Goal: Complete application form

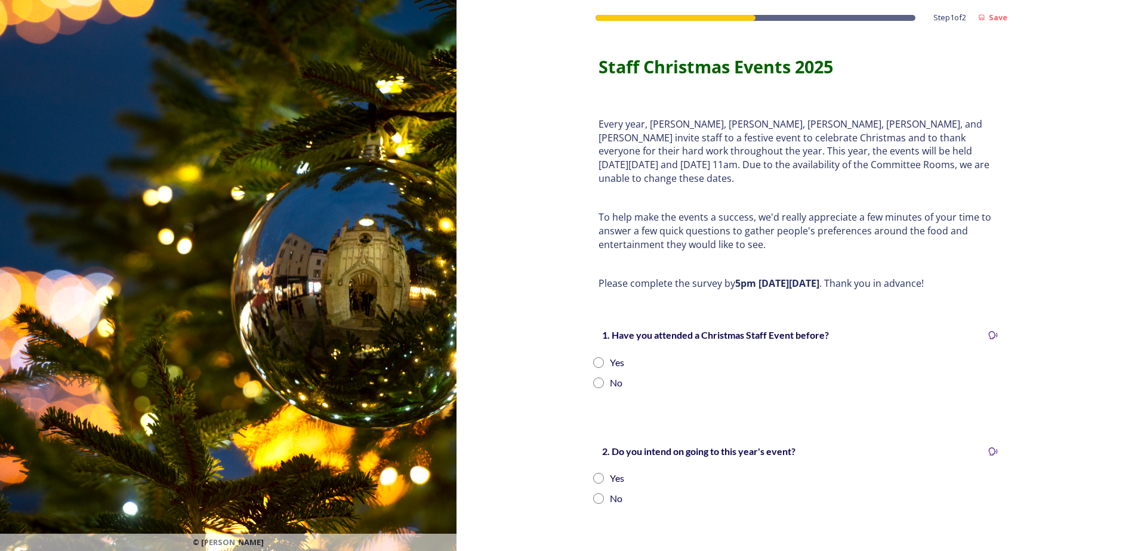
scroll to position [60, 0]
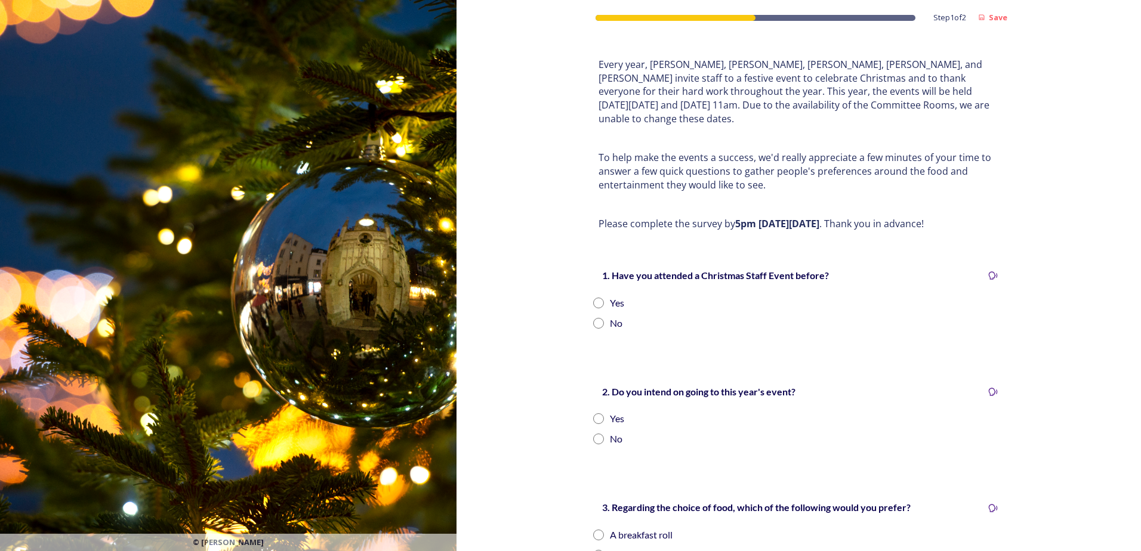
click at [593, 298] on input "radio" at bounding box center [598, 303] width 11 height 11
radio input "true"
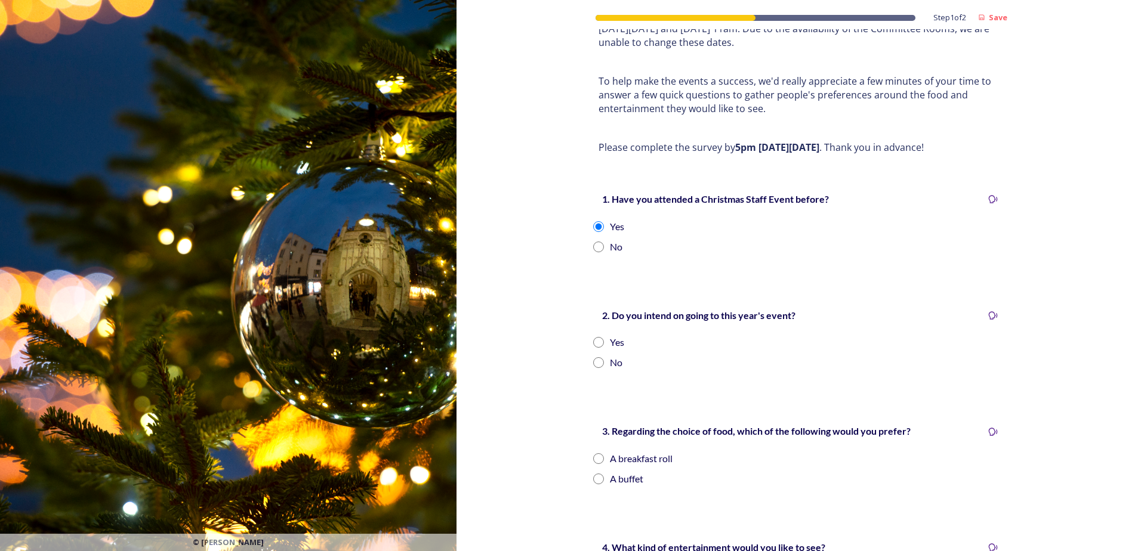
scroll to position [239, 0]
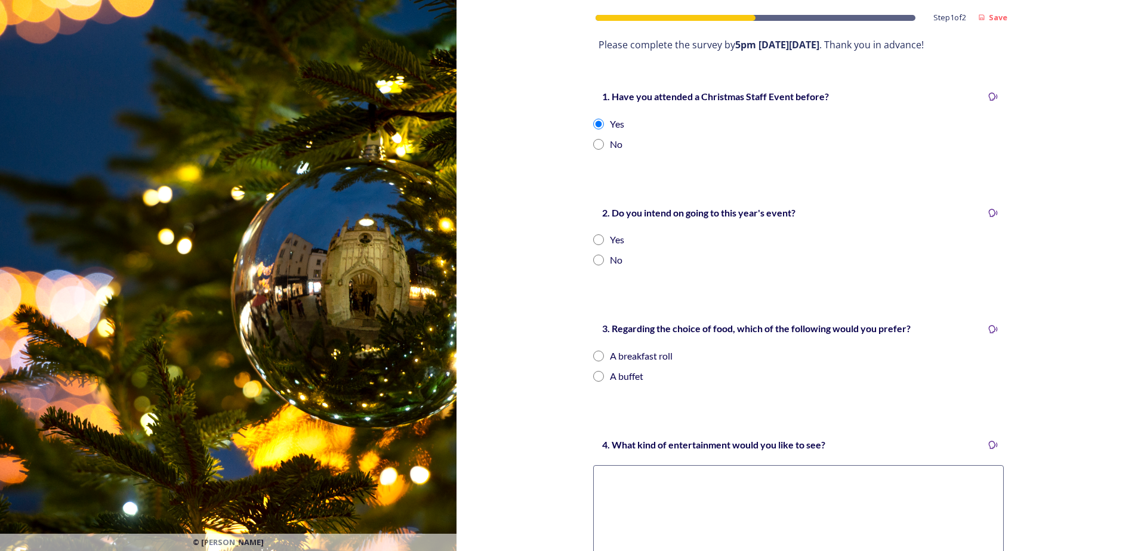
click at [595, 235] on input "radio" at bounding box center [598, 240] width 11 height 11
radio input "true"
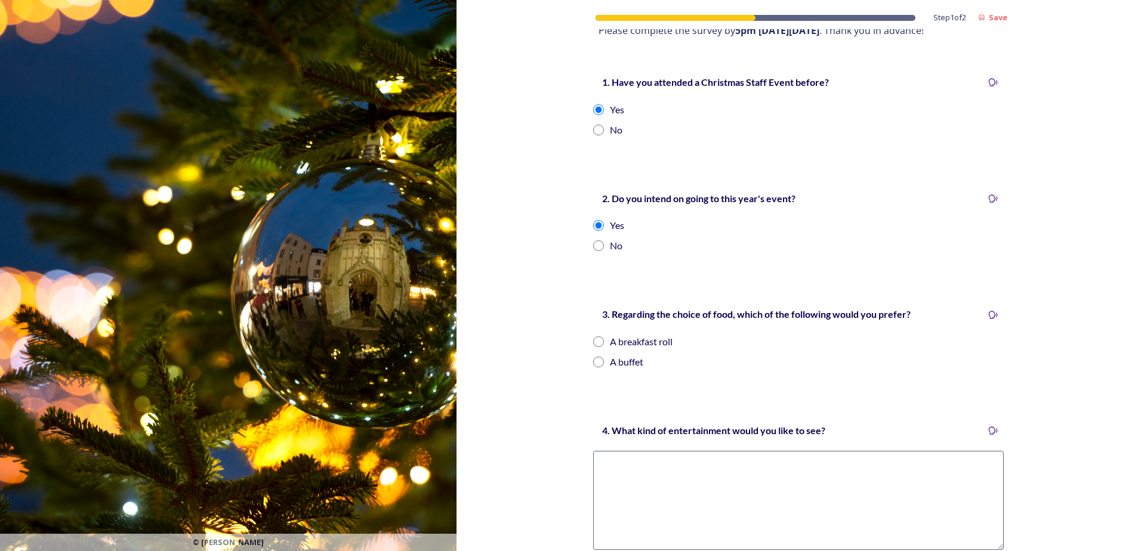
scroll to position [272, 0]
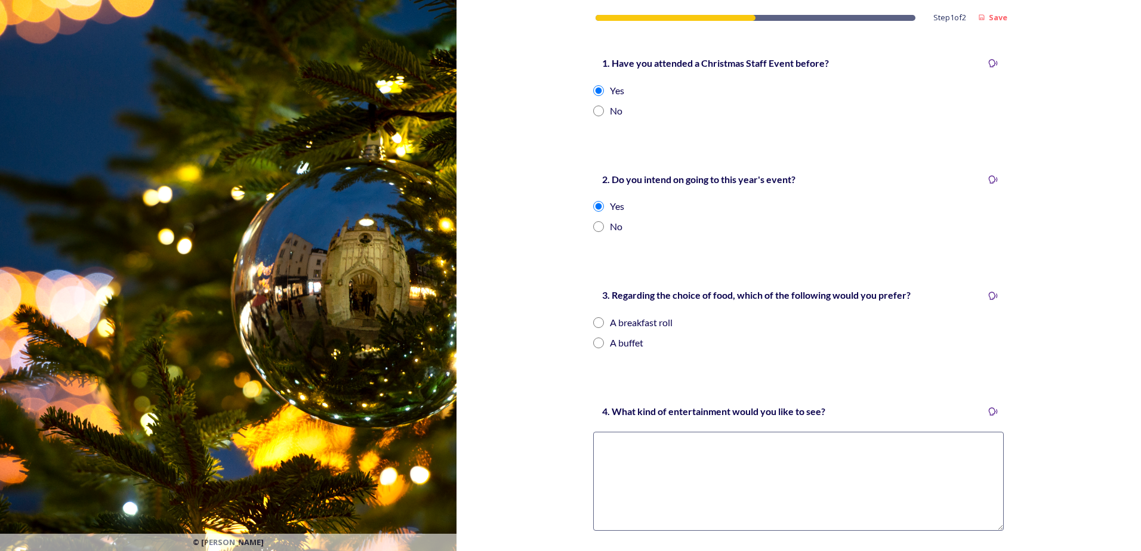
click at [593, 318] on input "radio" at bounding box center [598, 323] width 11 height 11
radio input "true"
click at [566, 394] on div "Step 1 of 2 Save Staff Christmas Events 2025 Every year, [PERSON_NAME], [PERSON…" at bounding box center [799, 210] width 685 height 964
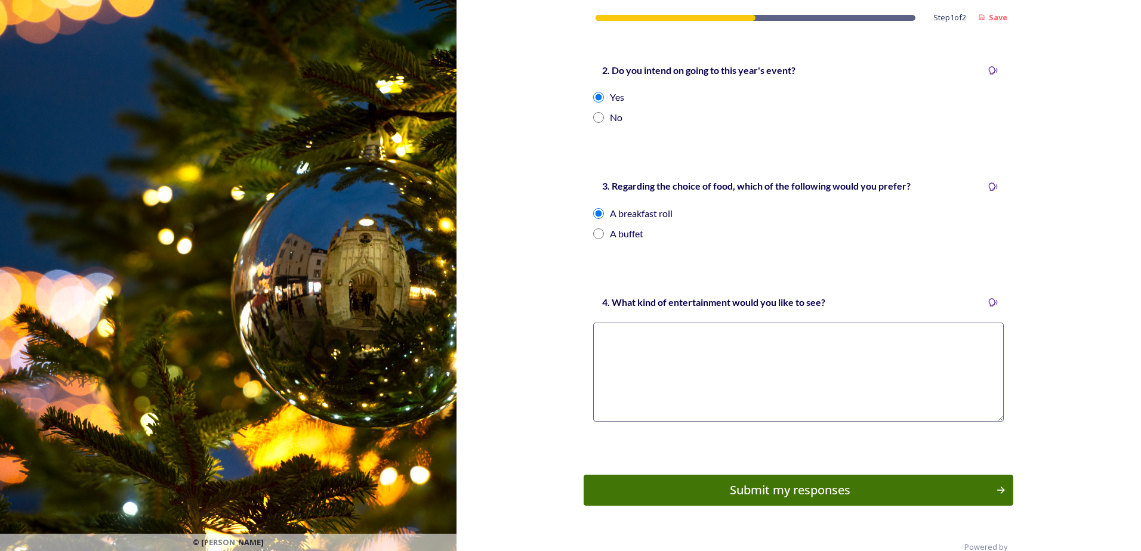
scroll to position [392, 0]
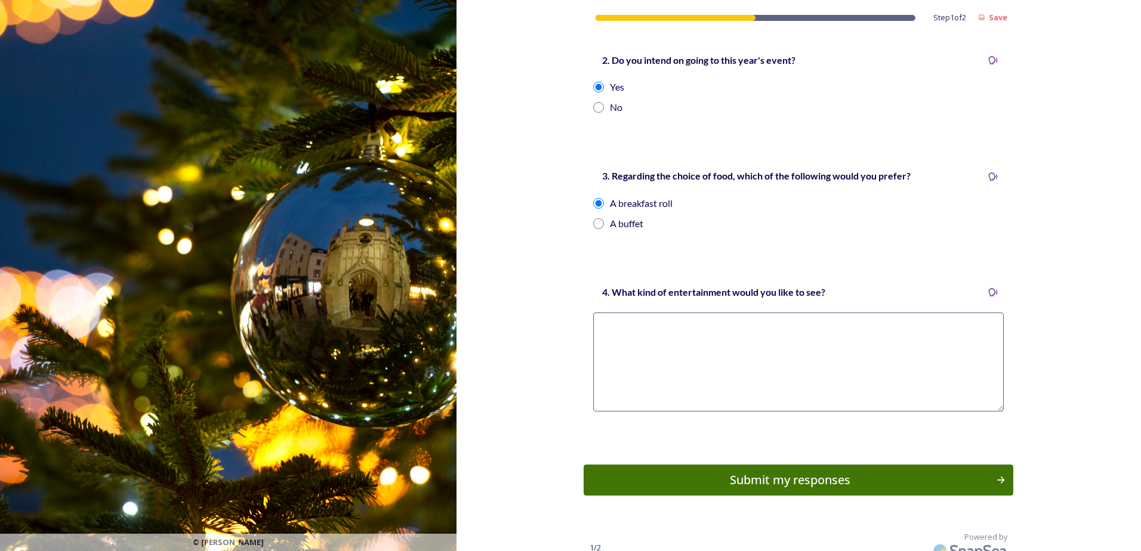
click at [625, 331] on textarea at bounding box center [798, 362] width 411 height 99
click at [660, 313] on textarea at bounding box center [798, 362] width 411 height 99
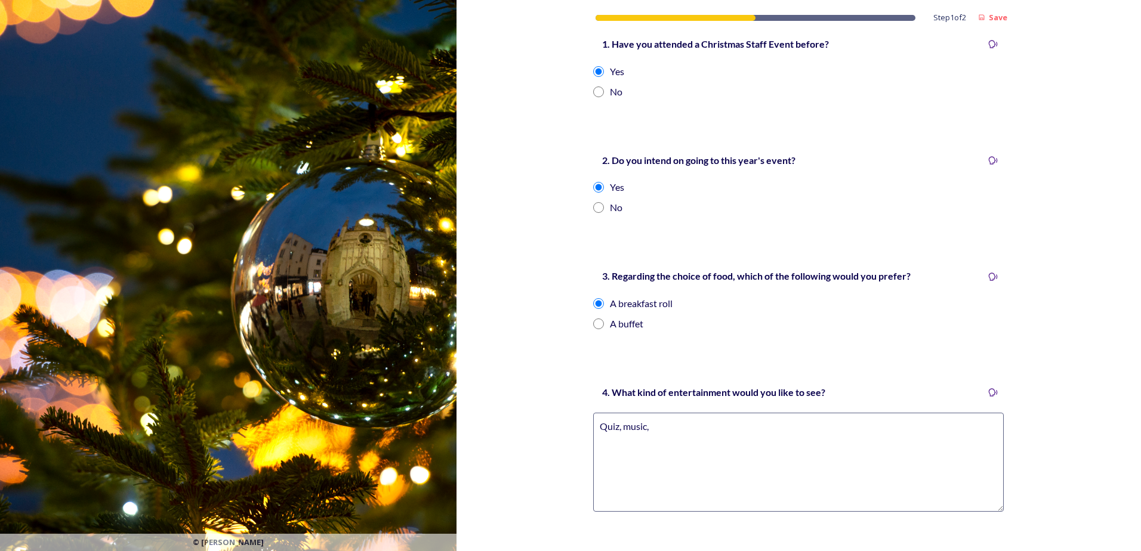
scroll to position [298, 0]
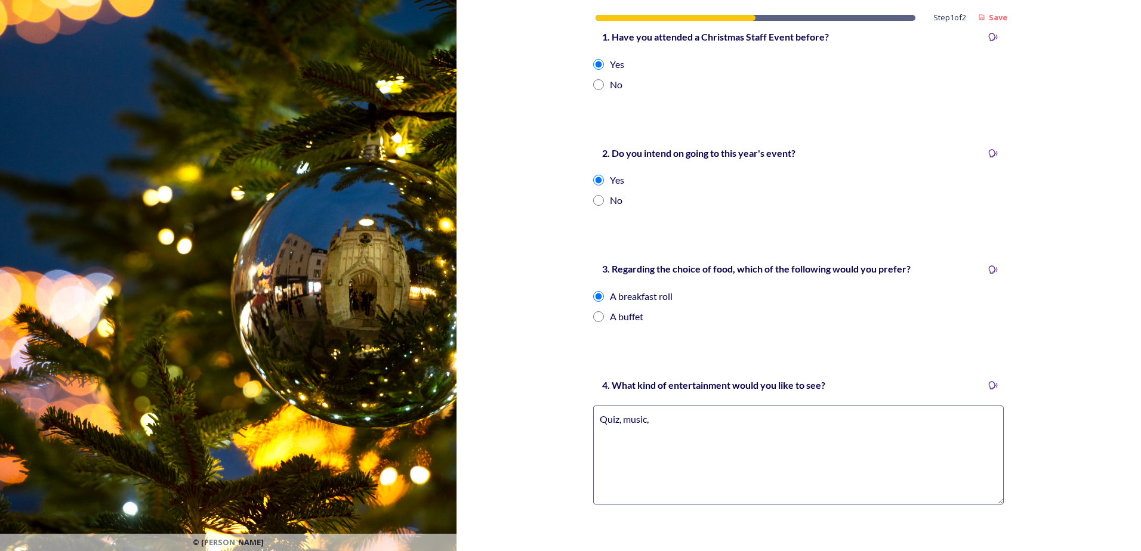
click at [694, 406] on textarea "Quiz, music," at bounding box center [798, 455] width 411 height 99
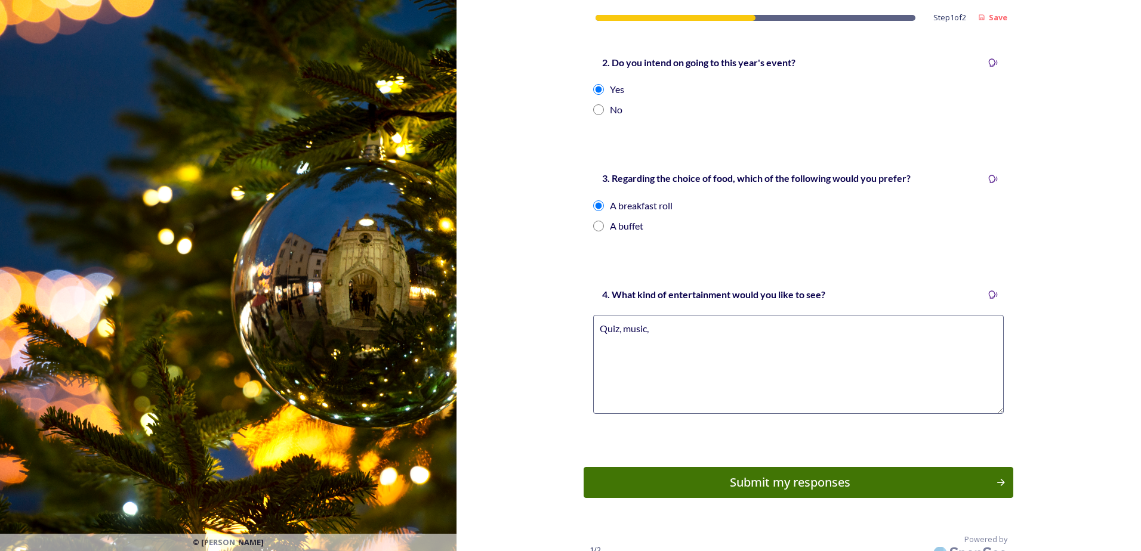
scroll to position [392, 0]
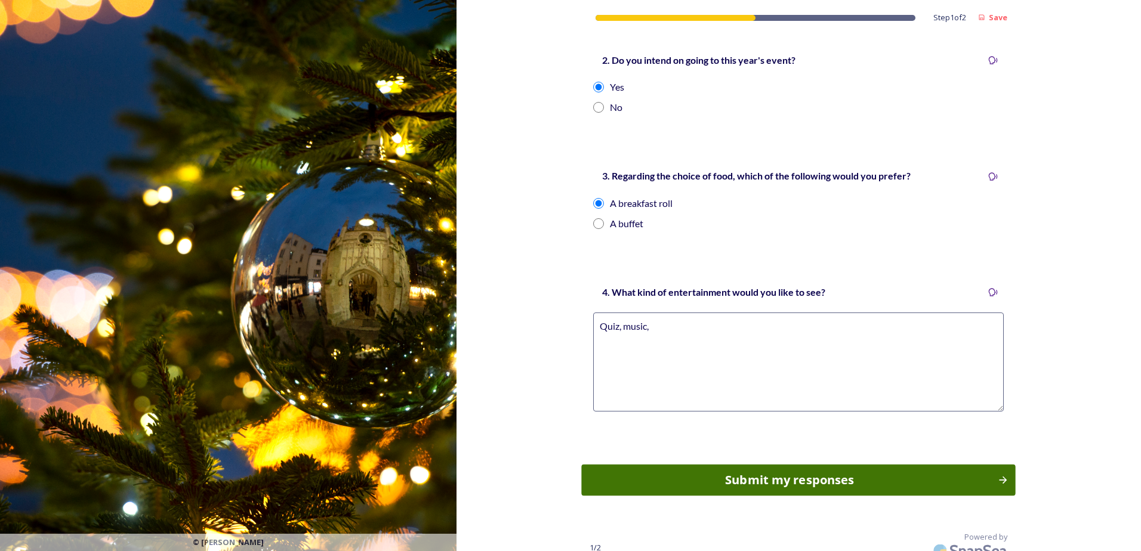
type textarea "Quiz, music,"
click at [778, 473] on div "Submit my responses" at bounding box center [789, 480] width 403 height 18
